Goal: Task Accomplishment & Management: Use online tool/utility

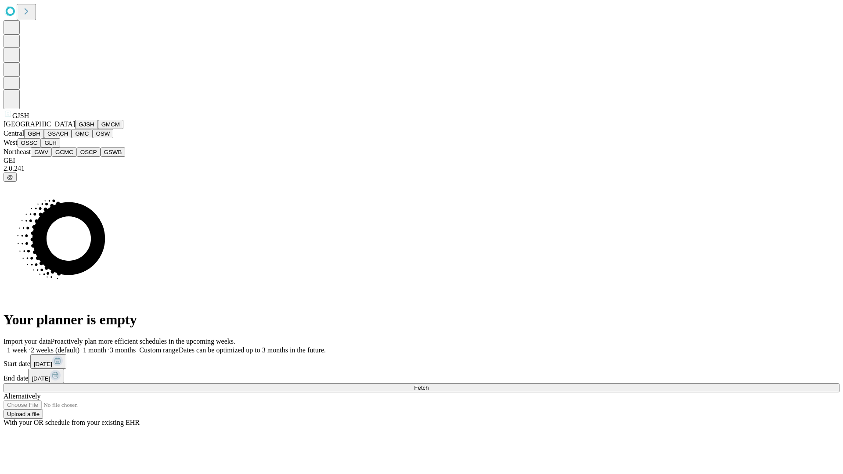
click at [75, 129] on button "GJSH" at bounding box center [86, 124] width 23 height 9
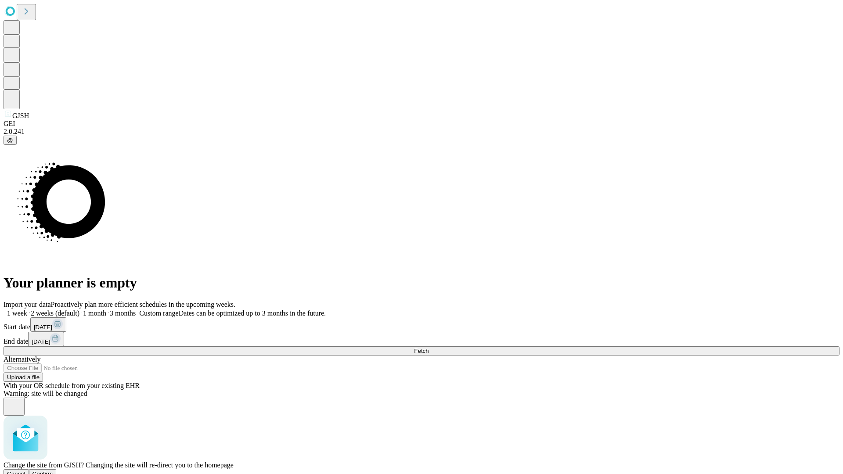
click at [53, 471] on span "Confirm" at bounding box center [43, 474] width 21 height 7
click at [80, 310] on label "2 weeks (default)" at bounding box center [53, 313] width 52 height 7
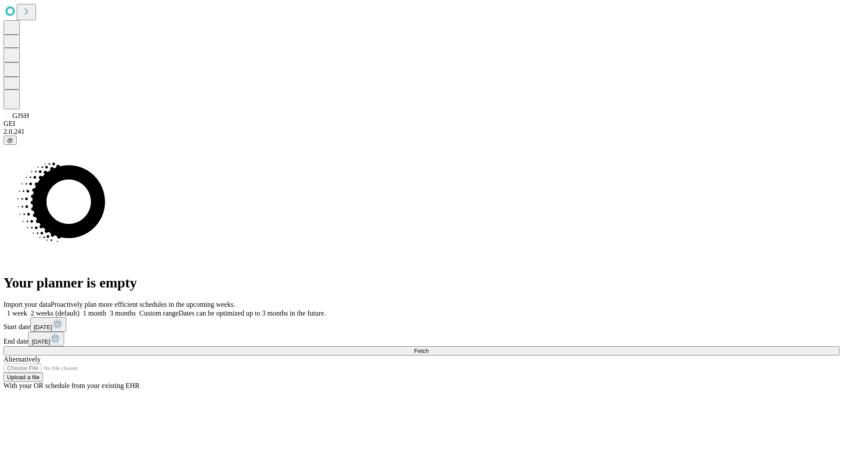
click at [429, 348] on span "Fetch" at bounding box center [421, 351] width 14 height 7
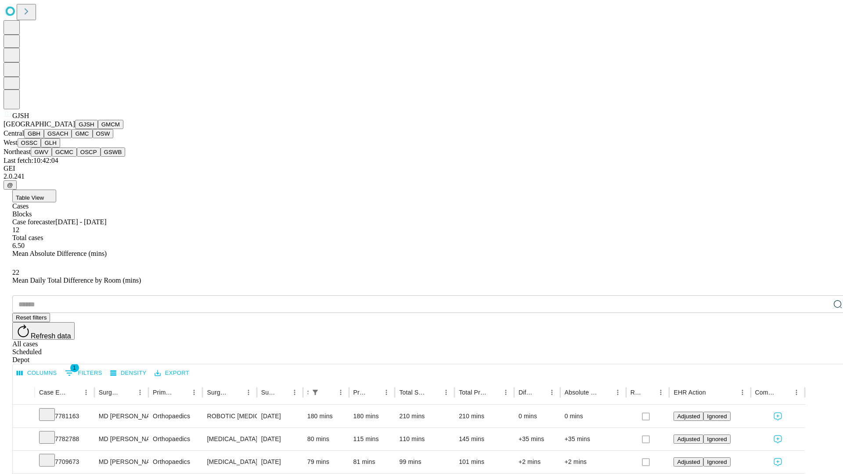
click at [98, 129] on button "GMCM" at bounding box center [110, 124] width 25 height 9
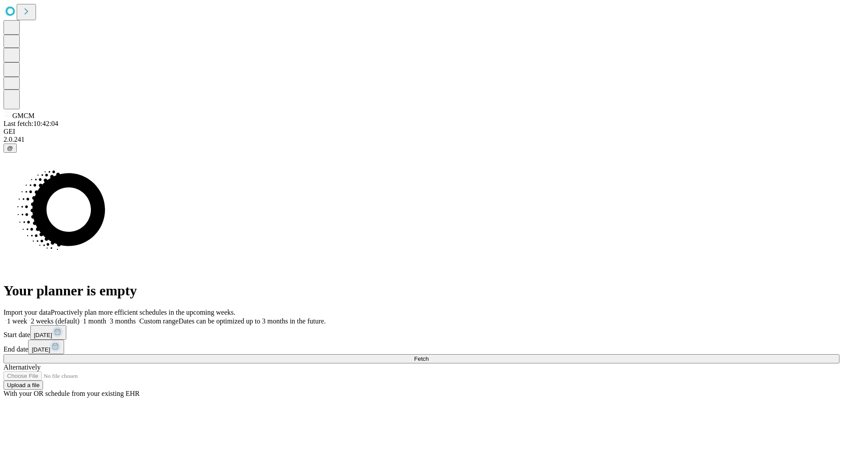
click at [80, 318] on label "2 weeks (default)" at bounding box center [53, 321] width 52 height 7
click at [429, 356] on span "Fetch" at bounding box center [421, 359] width 14 height 7
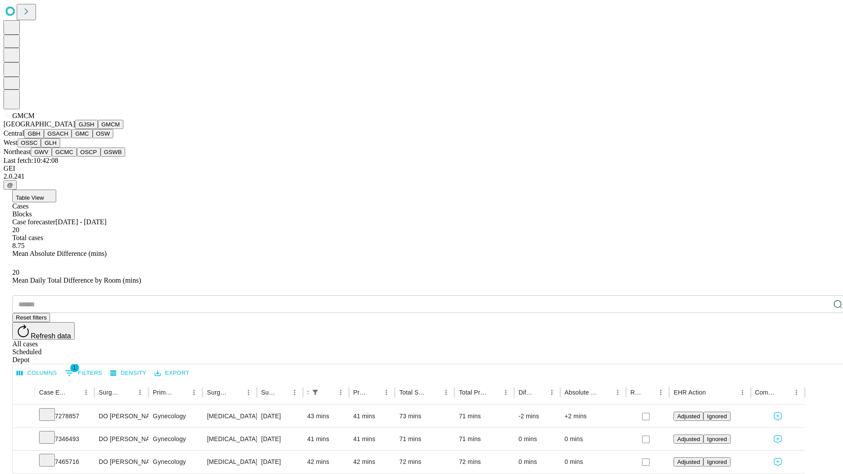
click at [44, 138] on button "GBH" at bounding box center [34, 133] width 20 height 9
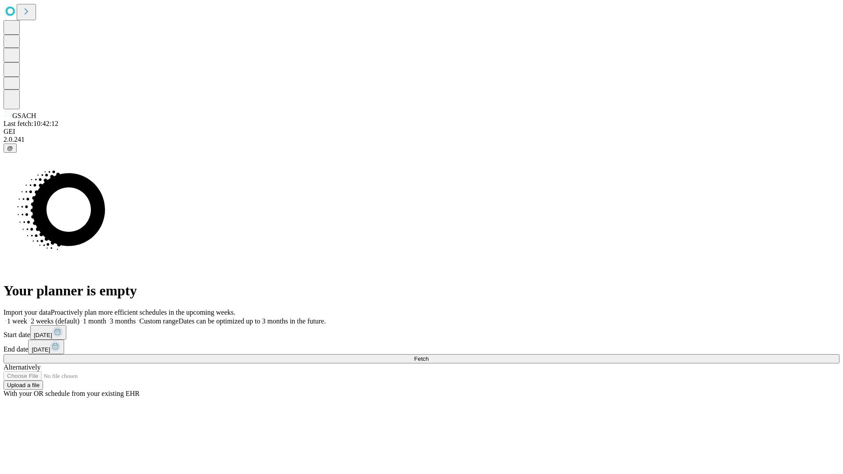
click at [80, 318] on label "2 weeks (default)" at bounding box center [53, 321] width 52 height 7
click at [429, 356] on span "Fetch" at bounding box center [421, 359] width 14 height 7
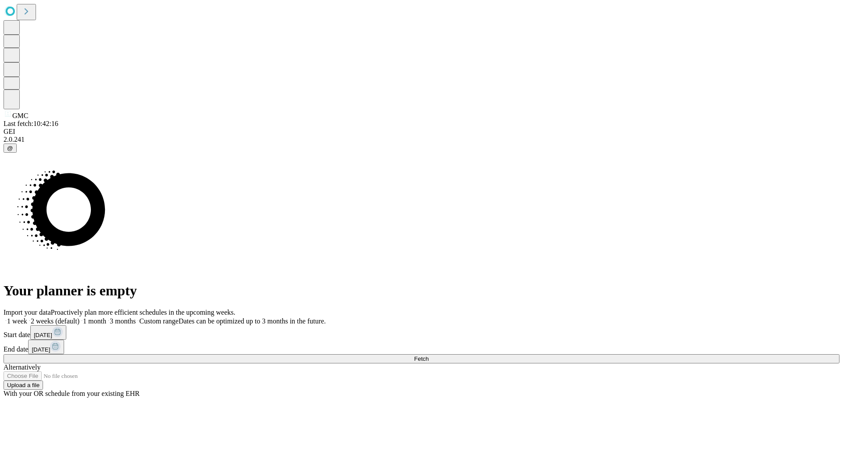
click at [80, 318] on label "2 weeks (default)" at bounding box center [53, 321] width 52 height 7
click at [429, 356] on span "Fetch" at bounding box center [421, 359] width 14 height 7
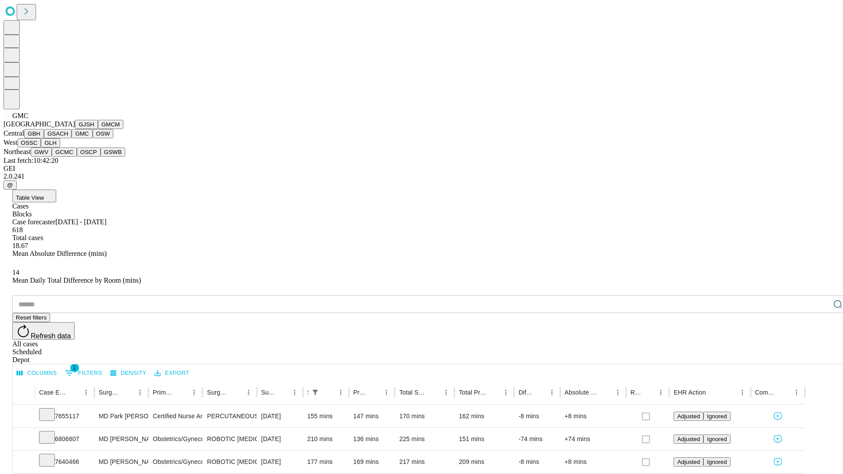
click at [93, 138] on button "OSW" at bounding box center [103, 133] width 21 height 9
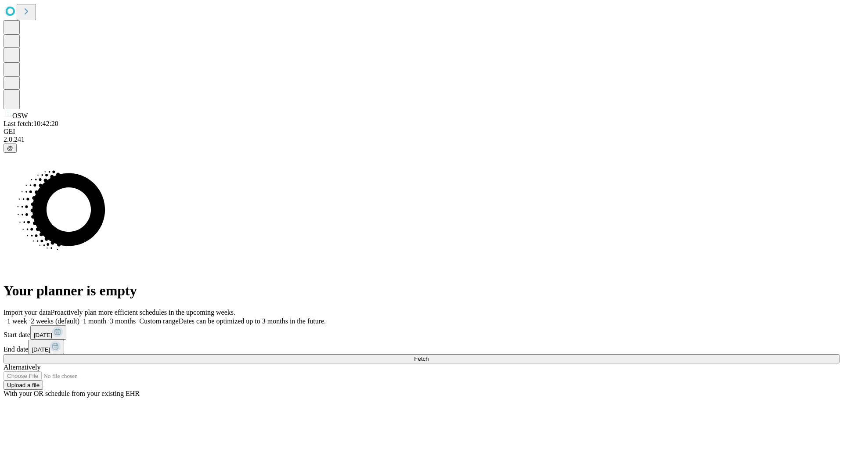
click at [80, 318] on label "2 weeks (default)" at bounding box center [53, 321] width 52 height 7
click at [429, 356] on span "Fetch" at bounding box center [421, 359] width 14 height 7
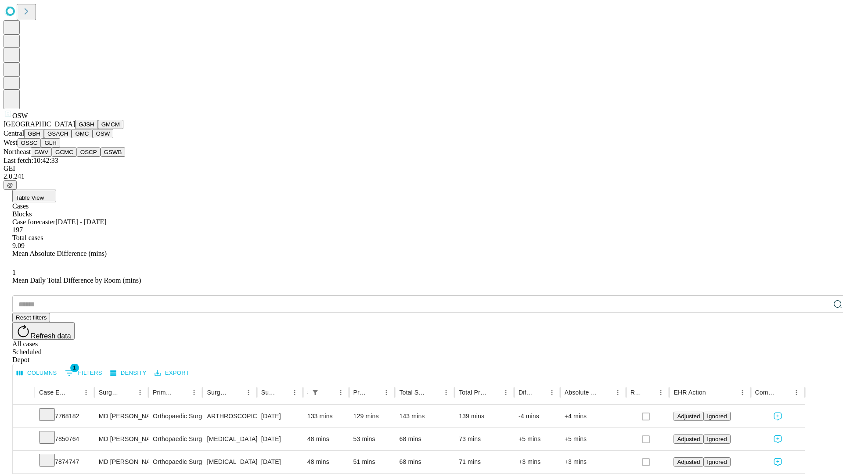
click at [41, 148] on button "OSSC" at bounding box center [30, 142] width 24 height 9
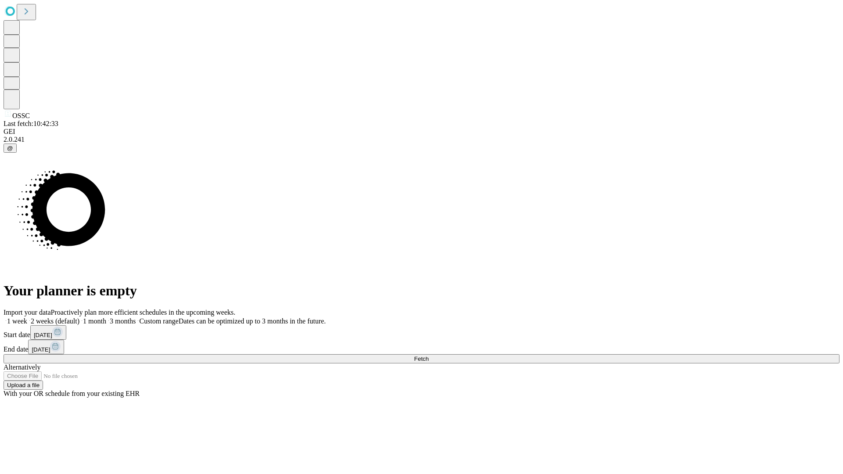
click at [429, 356] on span "Fetch" at bounding box center [421, 359] width 14 height 7
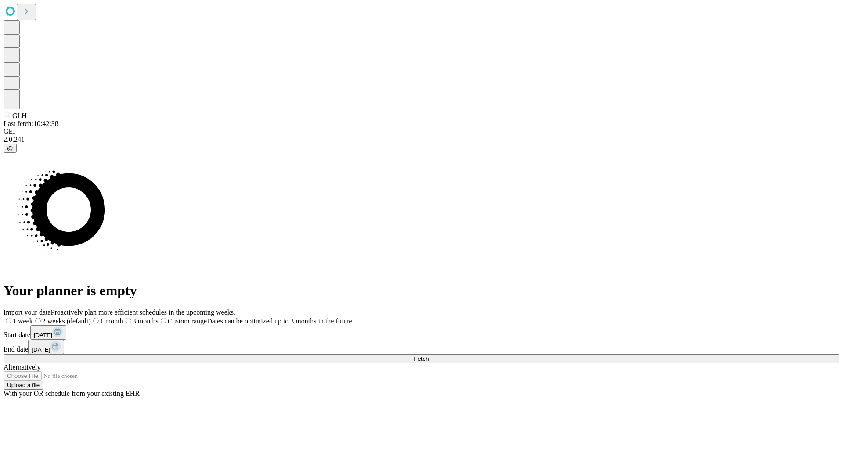
click at [91, 318] on label "2 weeks (default)" at bounding box center [62, 321] width 58 height 7
click at [429, 356] on span "Fetch" at bounding box center [421, 359] width 14 height 7
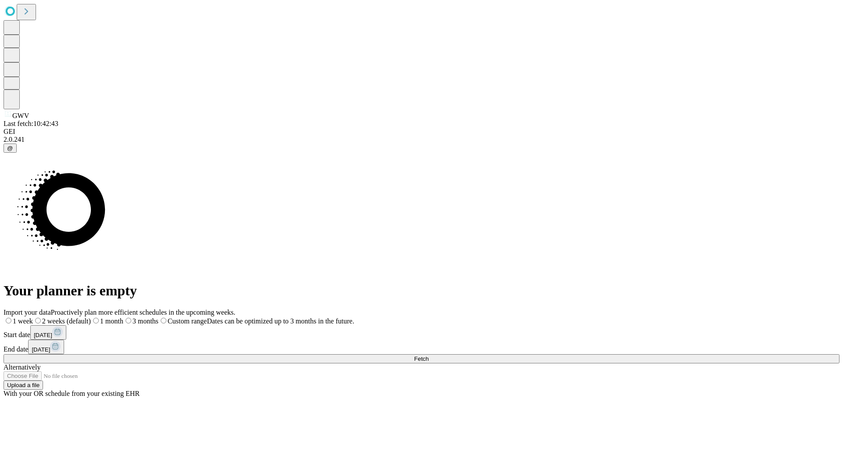
click at [429, 356] on span "Fetch" at bounding box center [421, 359] width 14 height 7
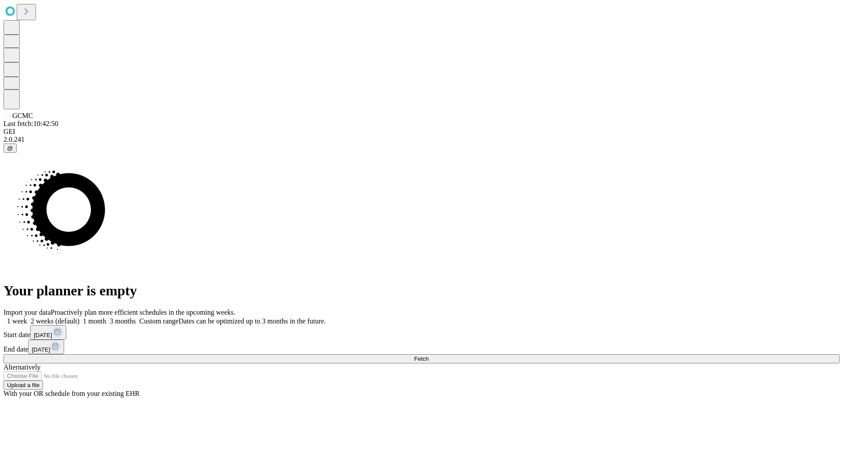
click at [80, 318] on label "2 weeks (default)" at bounding box center [53, 321] width 52 height 7
click at [429, 356] on span "Fetch" at bounding box center [421, 359] width 14 height 7
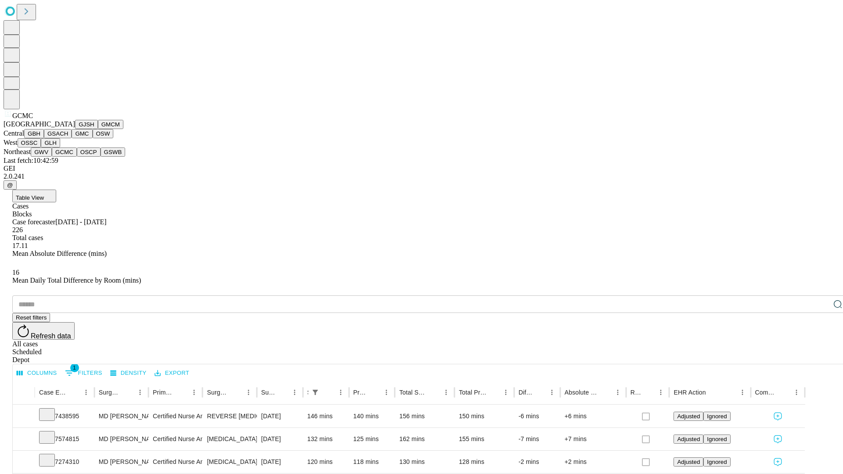
click at [77, 157] on button "OSCP" at bounding box center [89, 152] width 24 height 9
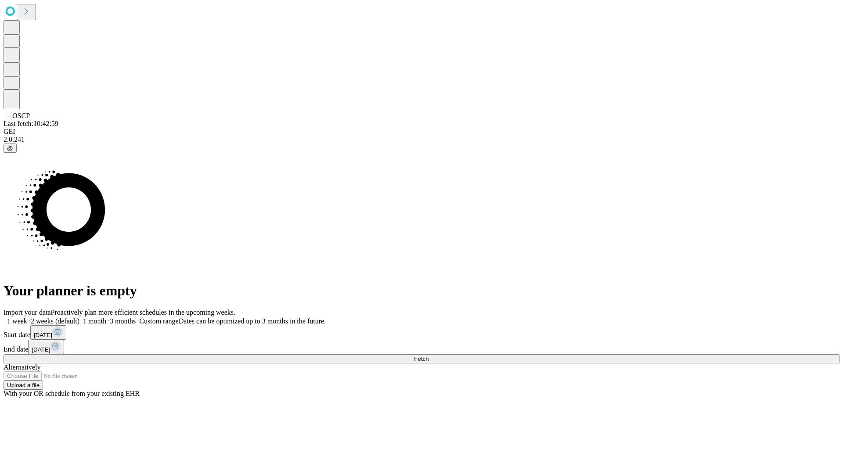
click at [80, 318] on label "2 weeks (default)" at bounding box center [53, 321] width 52 height 7
click at [429, 356] on span "Fetch" at bounding box center [421, 359] width 14 height 7
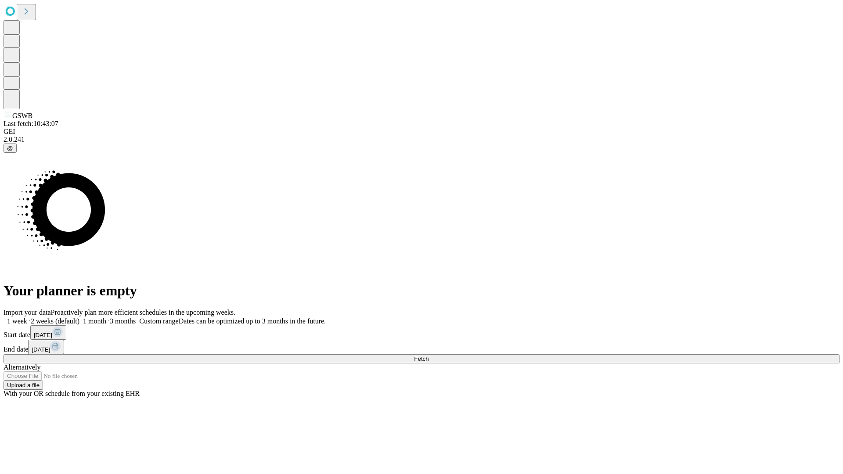
click at [80, 318] on label "2 weeks (default)" at bounding box center [53, 321] width 52 height 7
click at [429, 356] on span "Fetch" at bounding box center [421, 359] width 14 height 7
